Goal: Communication & Community: Ask a question

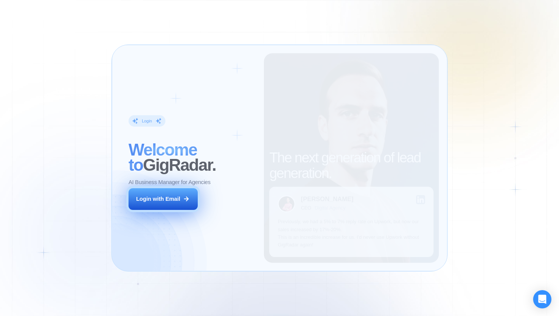
click at [160, 199] on div "Login with Email" at bounding box center [158, 199] width 44 height 8
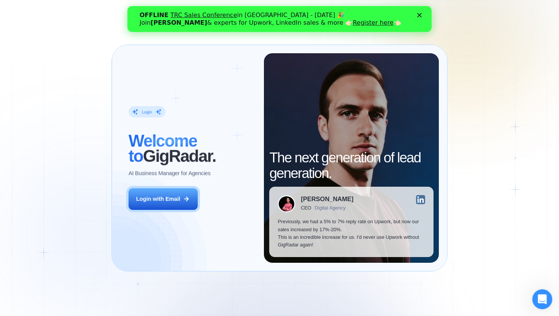
click at [540, 297] on icon "Open Intercom Messenger" at bounding box center [541, 298] width 13 height 13
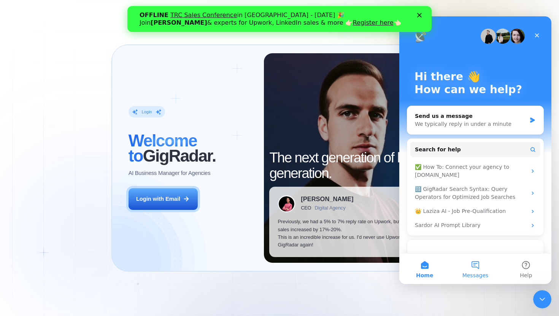
click at [470, 272] on span "Messages" at bounding box center [475, 274] width 26 height 5
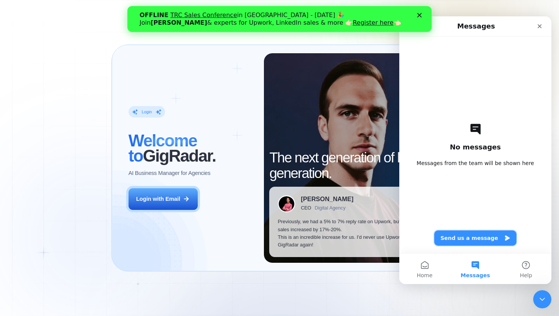
click at [494, 242] on button "Send us a message" at bounding box center [475, 237] width 82 height 15
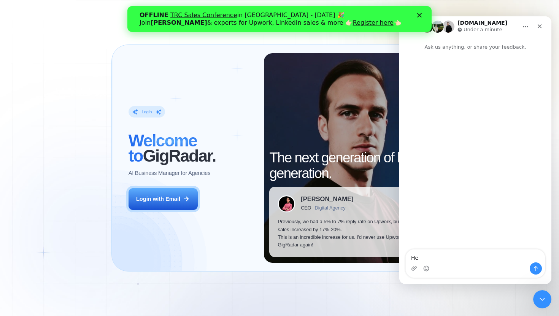
type textarea "H"
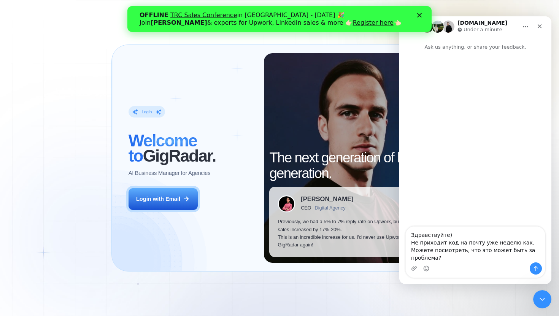
type textarea "Здравствуйте) Не приходит код на почту уже неделю как. Можете посмотреть, что э…"
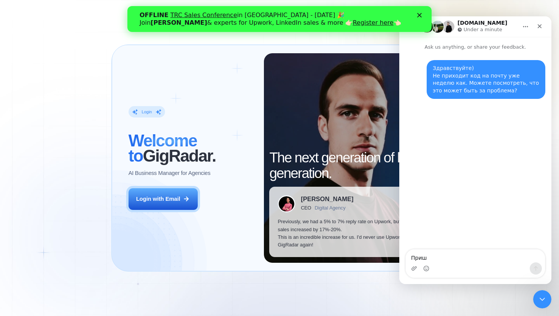
type textarea "Пришл"
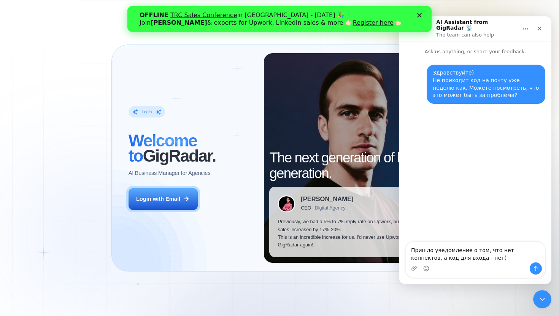
type textarea "Пришло уведомление о том, что нет коннектов, а код для входа - нет("
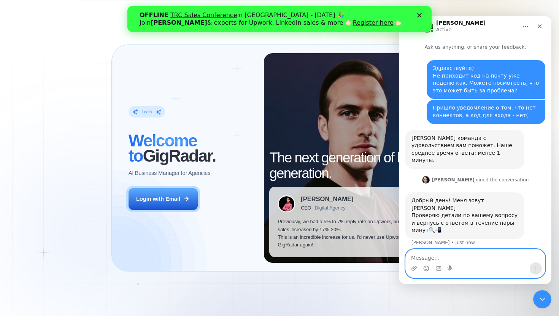
click at [458, 259] on textarea "Message…" at bounding box center [474, 255] width 139 height 13
type textarea "C"
type textarea "[DEMOGRAPHIC_DATA])"
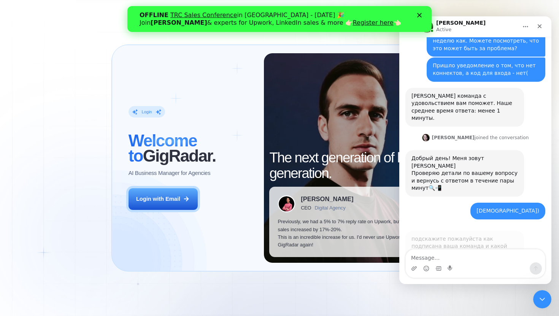
scroll to position [51, 0]
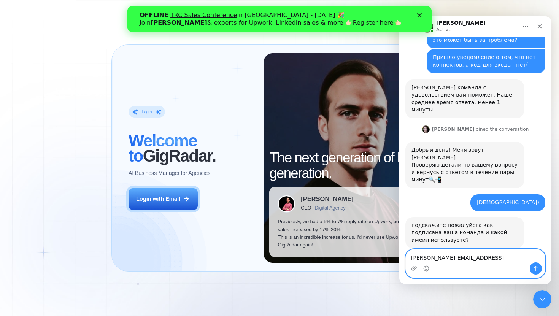
type textarea "[PERSON_NAME][EMAIL_ADDRESS][DOMAIN_NAME]"
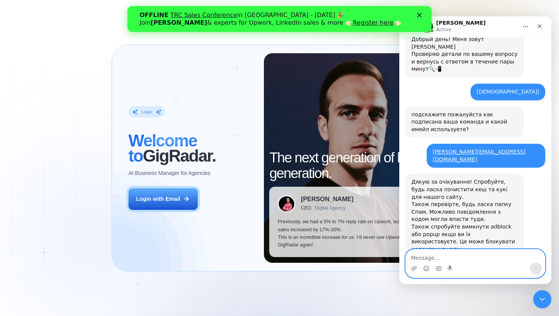
scroll to position [163, 0]
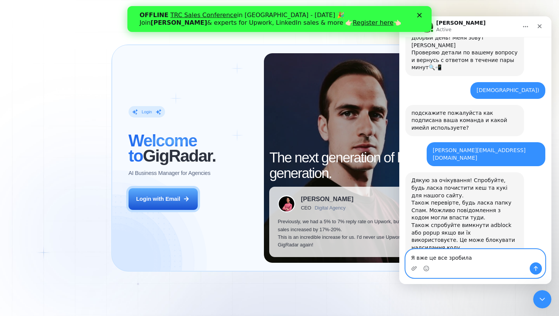
type textarea "Я вже це все зробила"
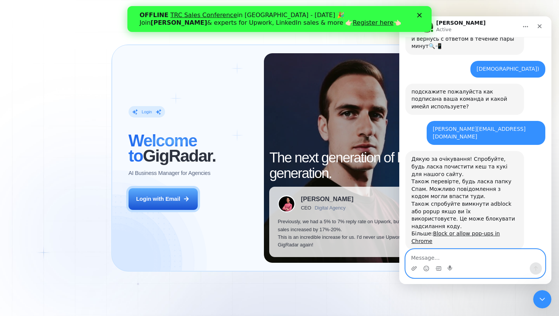
scroll to position [185, 0]
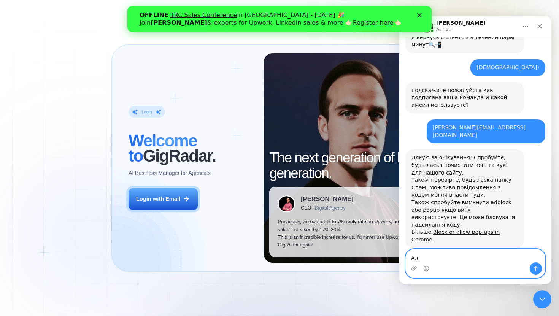
type textarea "[PERSON_NAME]"
type textarea "Але код не приходить"
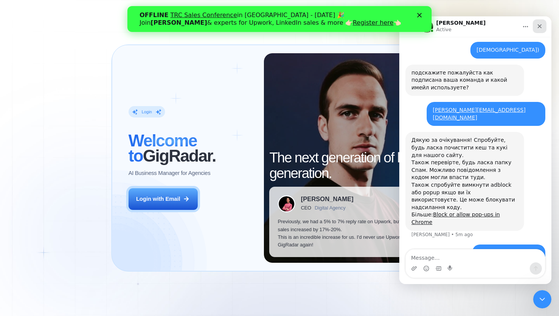
click at [542, 27] on icon "Close" at bounding box center [539, 26] width 6 height 6
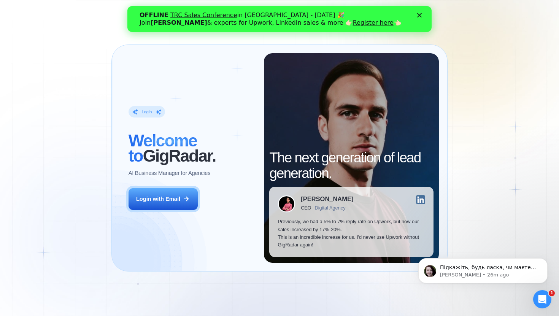
scroll to position [255, 0]
click at [489, 273] on p "[PERSON_NAME] • 26m ago" at bounding box center [489, 274] width 98 height 7
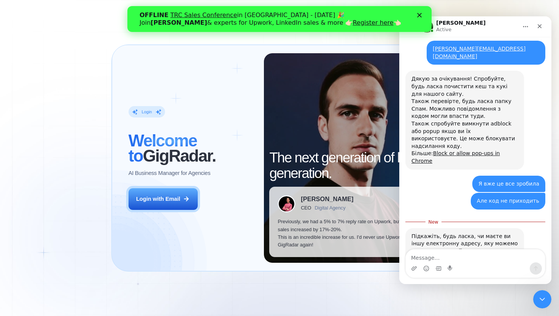
scroll to position [268, 0]
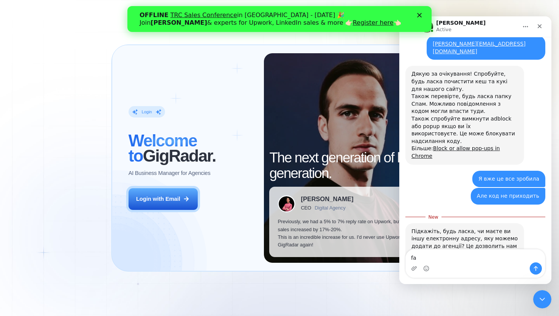
type textarea "f"
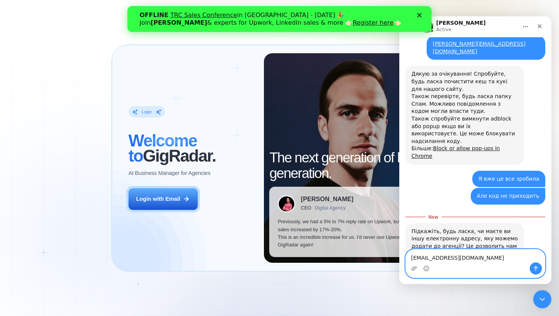
type textarea "[EMAIL_ADDRESS][DOMAIN_NAME]"
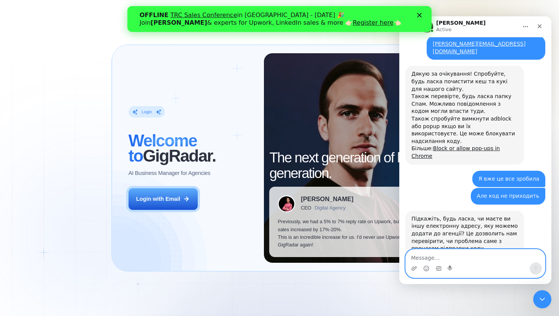
scroll to position [278, 0]
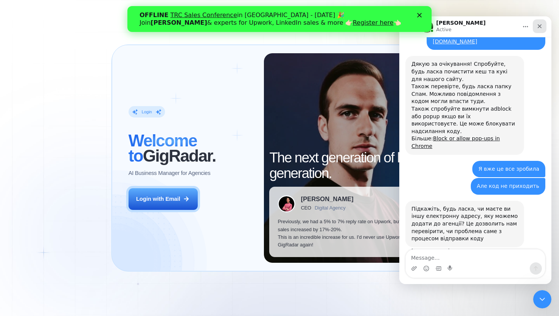
click at [535, 30] on div "Close" at bounding box center [539, 26] width 14 height 14
